Goal: Ask a question

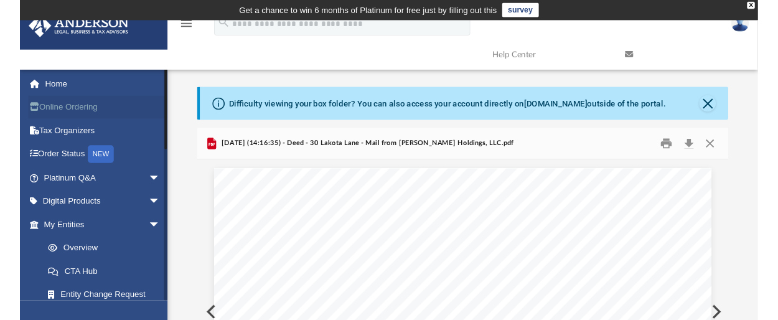
scroll to position [372, 0]
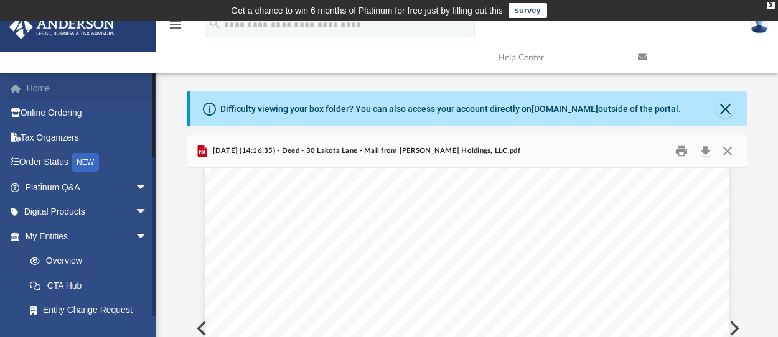
click at [38, 91] on link "Home" at bounding box center [88, 88] width 158 height 25
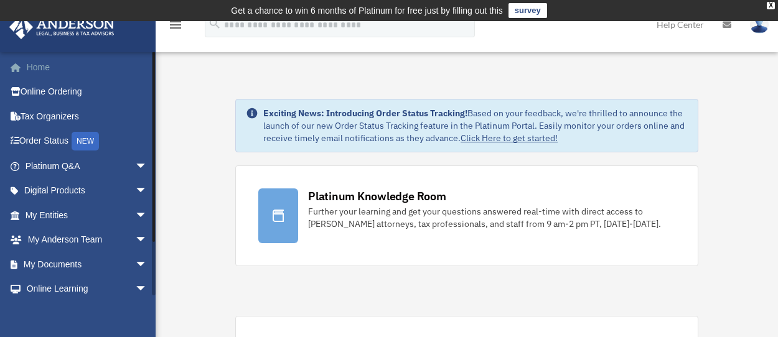
click at [38, 67] on link "Home" at bounding box center [88, 67] width 158 height 25
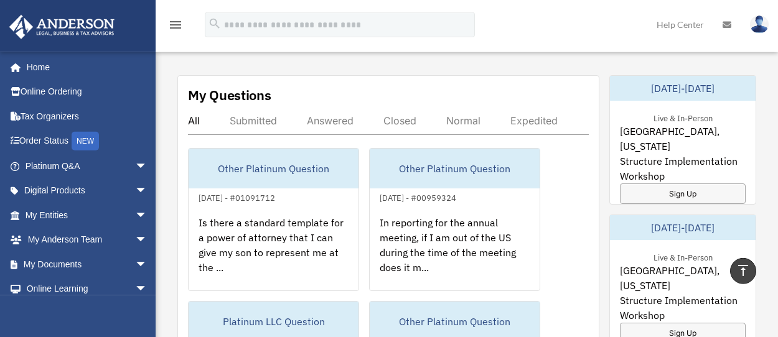
scroll to position [740, 0]
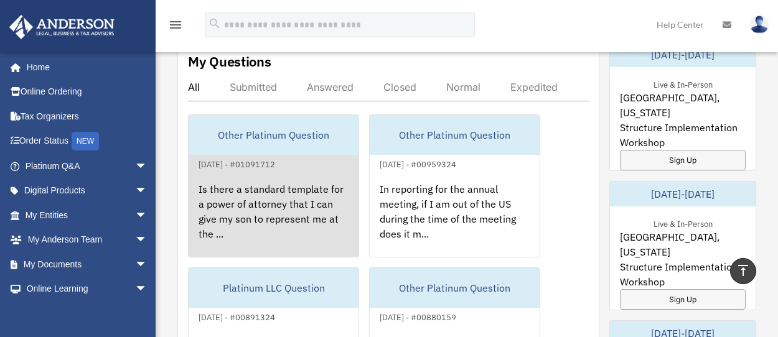
click at [320, 222] on div "Is there a standard template for a power of attorney that I can give my son to …" at bounding box center [274, 220] width 170 height 97
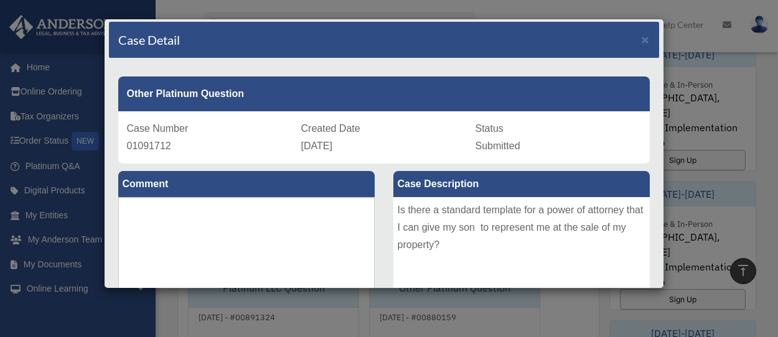
scroll to position [0, 0]
